Goal: Information Seeking & Learning: Learn about a topic

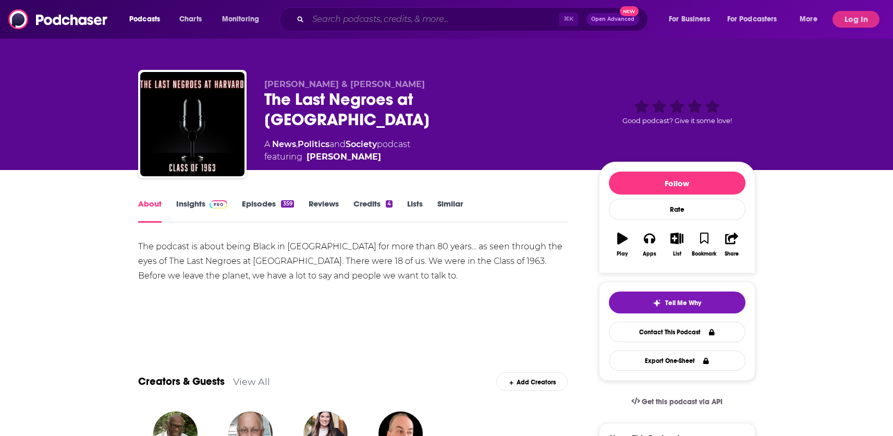
click at [368, 19] on input "Search podcasts, credits, & more..." at bounding box center [433, 19] width 251 height 17
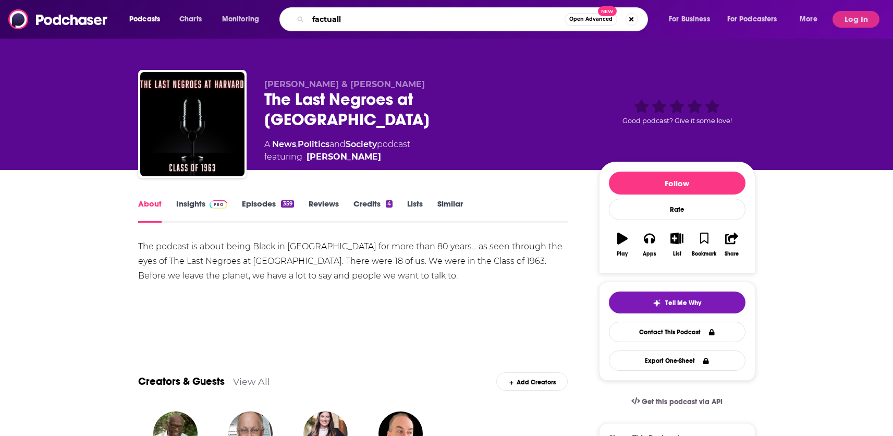
type input "factually"
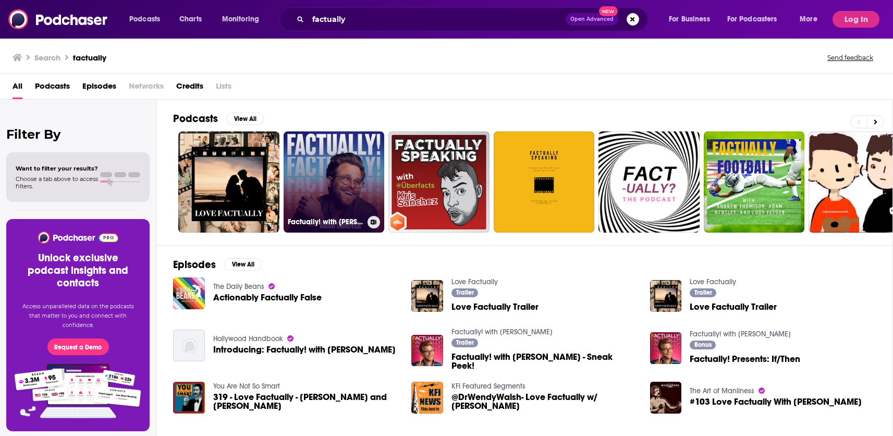
click at [327, 165] on link "Factually! with [PERSON_NAME]" at bounding box center [334, 181] width 101 height 101
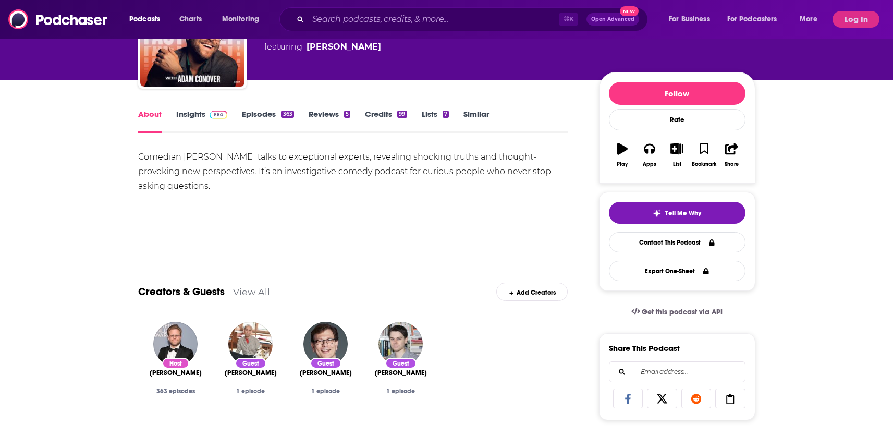
scroll to position [101, 0]
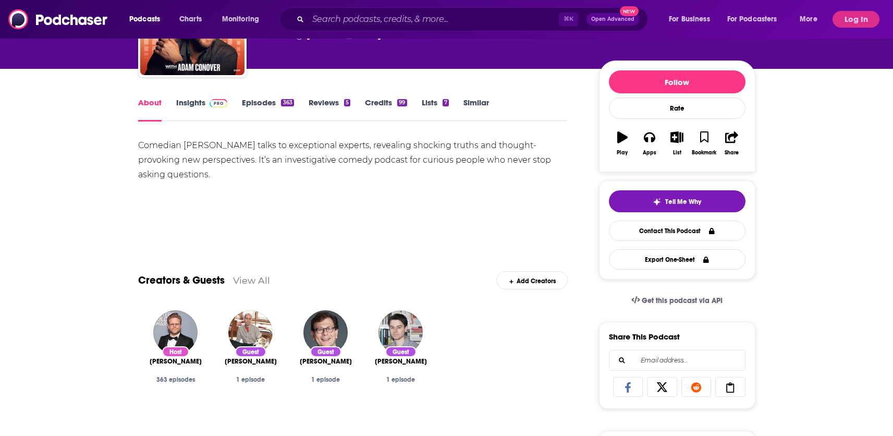
click at [190, 100] on link "Insights" at bounding box center [202, 110] width 52 height 24
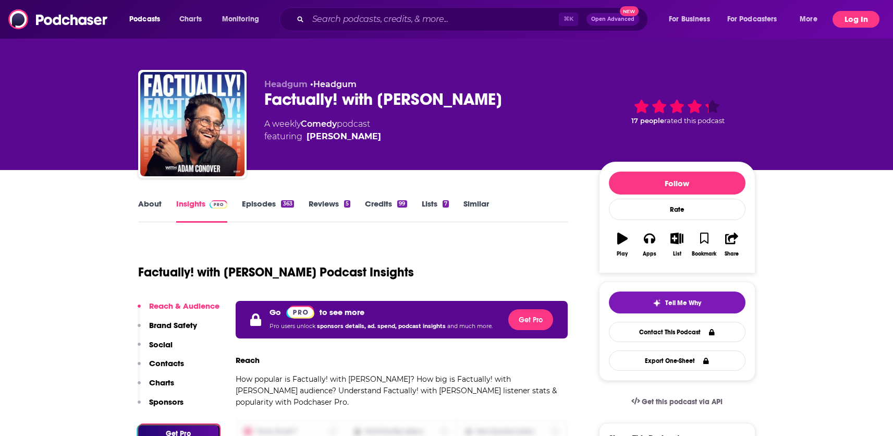
click at [856, 16] on button "Log In" at bounding box center [856, 19] width 47 height 17
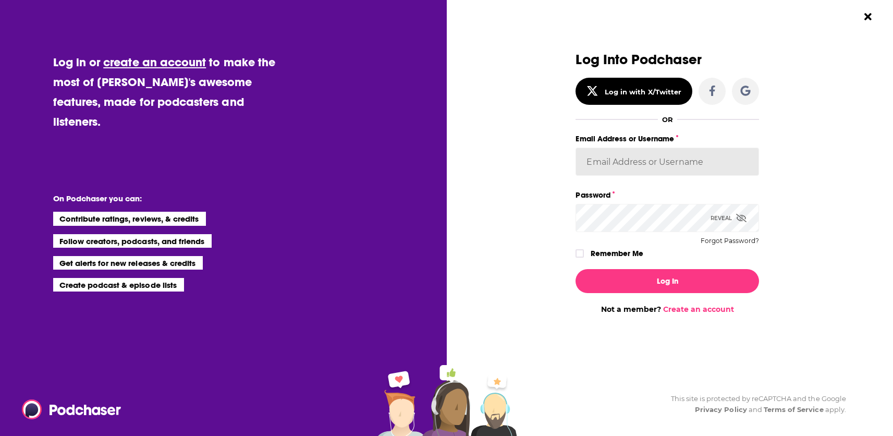
click at [639, 165] on input "Email Address or Username" at bounding box center [668, 162] width 184 height 28
paste input "[PERSON_NAME][EMAIL_ADDRESS][DOMAIN_NAME]"
type input "[PERSON_NAME][EMAIL_ADDRESS][DOMAIN_NAME]"
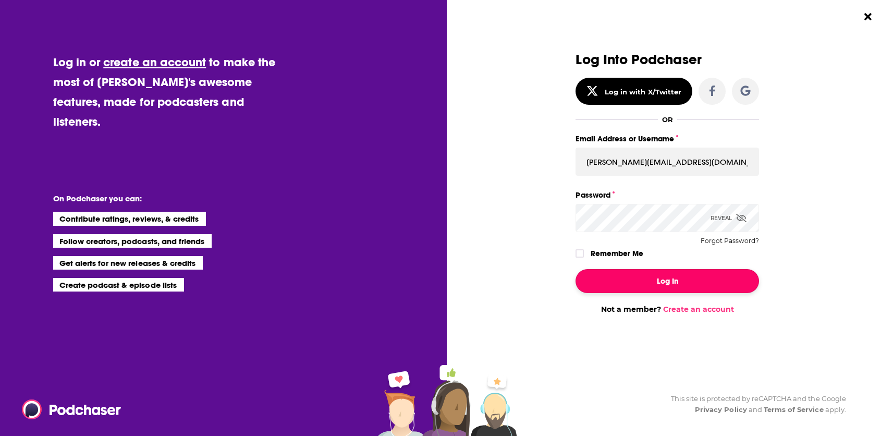
click at [663, 284] on button "Log In" at bounding box center [668, 281] width 184 height 24
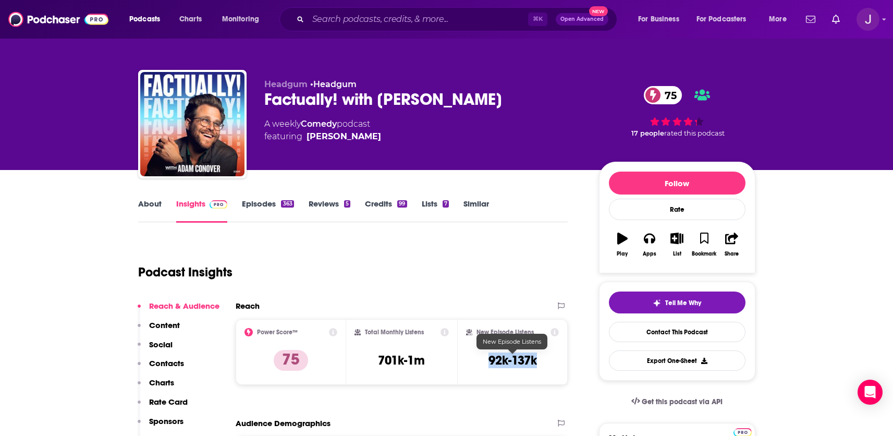
drag, startPoint x: 537, startPoint y: 359, endPoint x: 488, endPoint y: 363, distance: 49.2
click at [489, 363] on h3 "92k-137k" at bounding box center [513, 360] width 48 height 16
copy h3 "92k-137k"
